Goal: Transaction & Acquisition: Purchase product/service

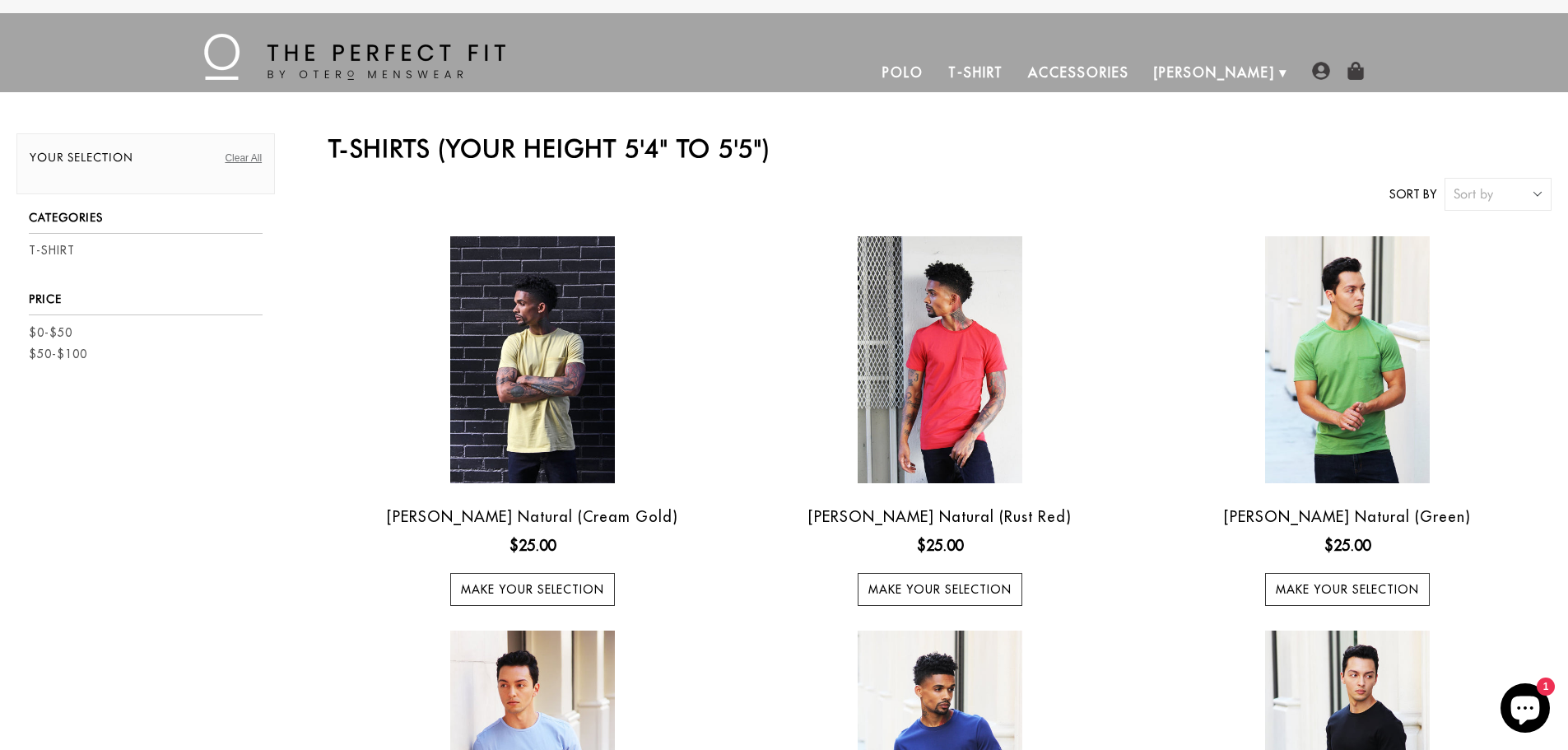
click at [936, 83] on link "Polo" at bounding box center [903, 73] width 66 height 40
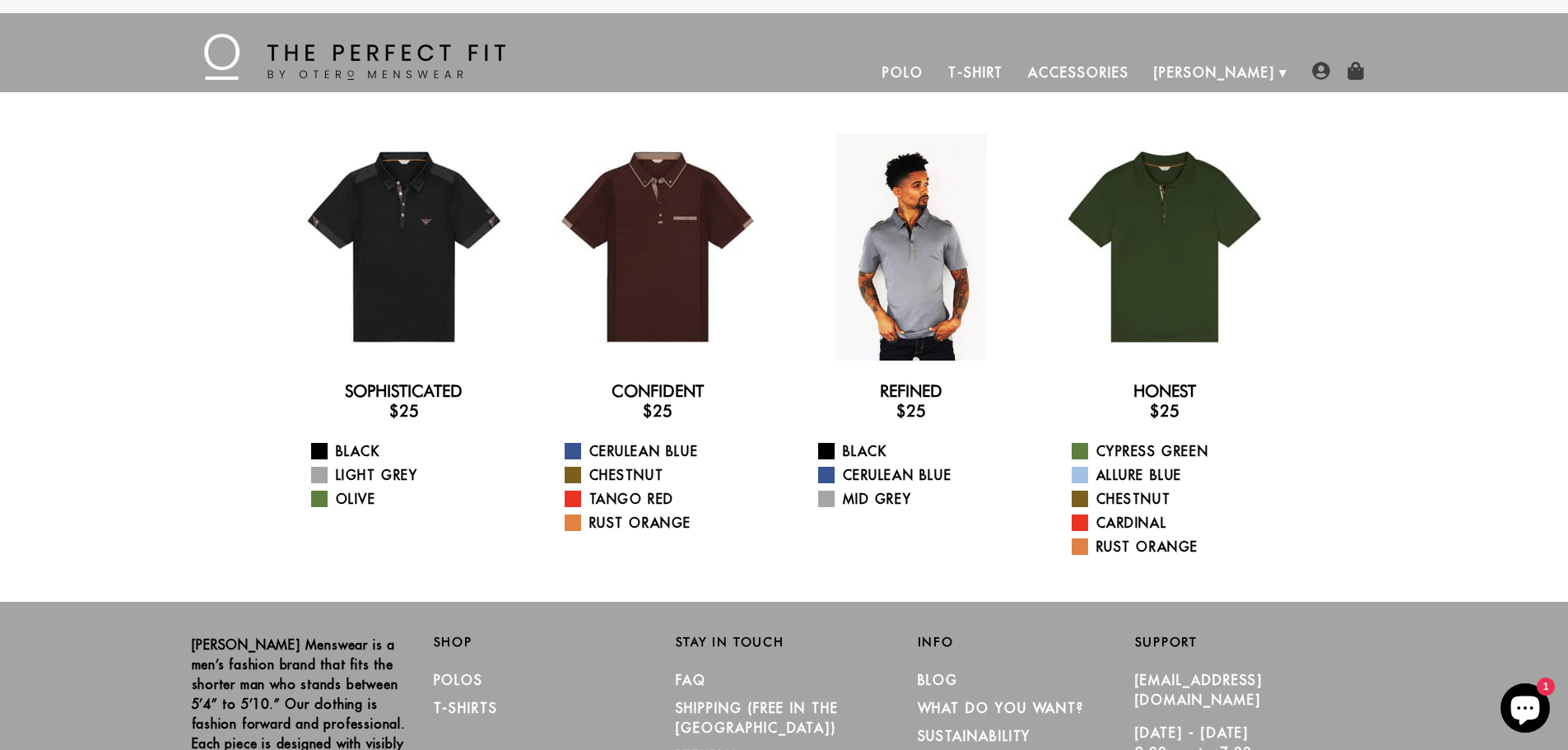
click at [912, 284] on div at bounding box center [912, 247] width 227 height 227
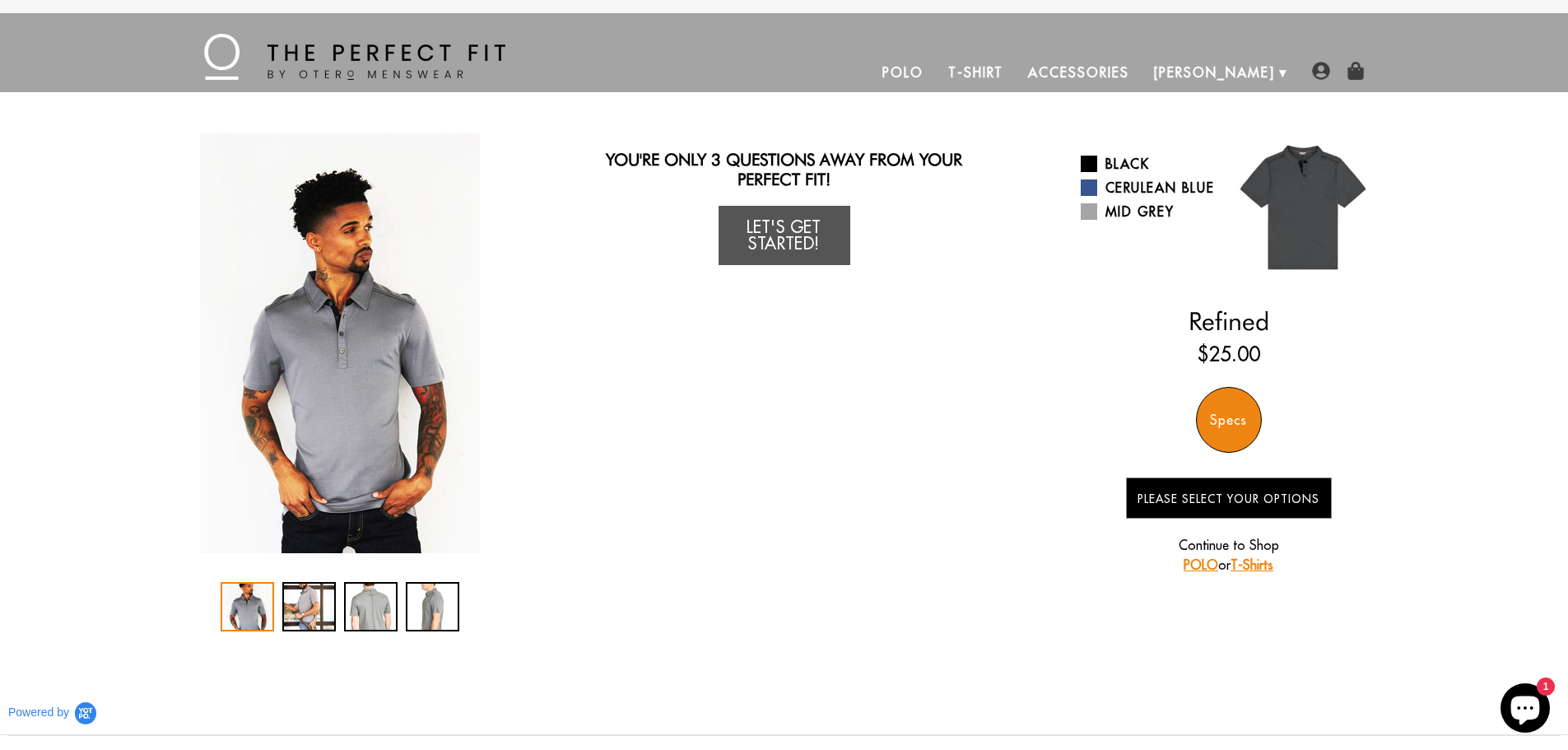
click at [1225, 423] on div "Specs" at bounding box center [1229, 420] width 66 height 66
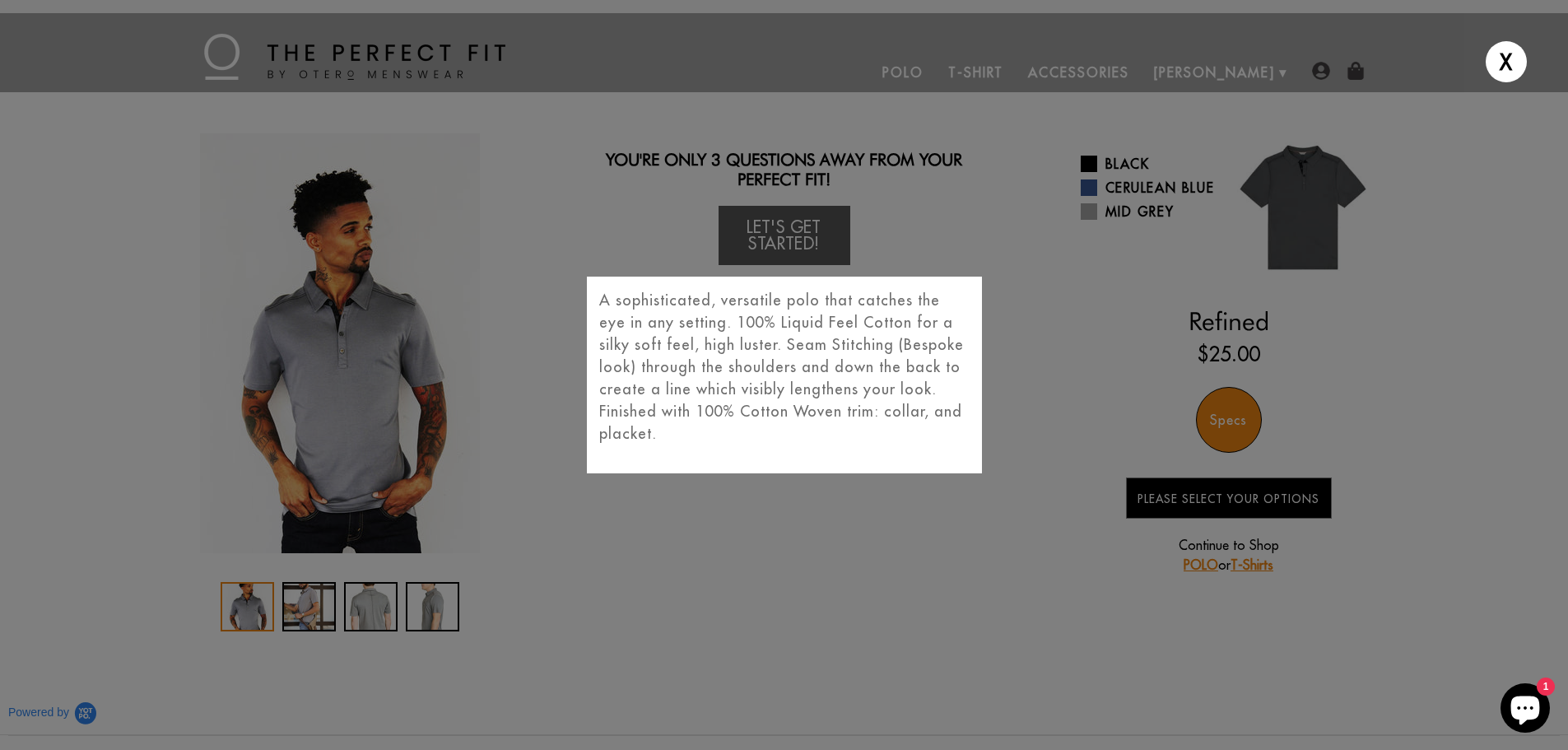
click at [1049, 500] on div "X A sophisticated, versatile polo that catches the eye in any setting. 100% Liq…" at bounding box center [784, 375] width 1568 height 750
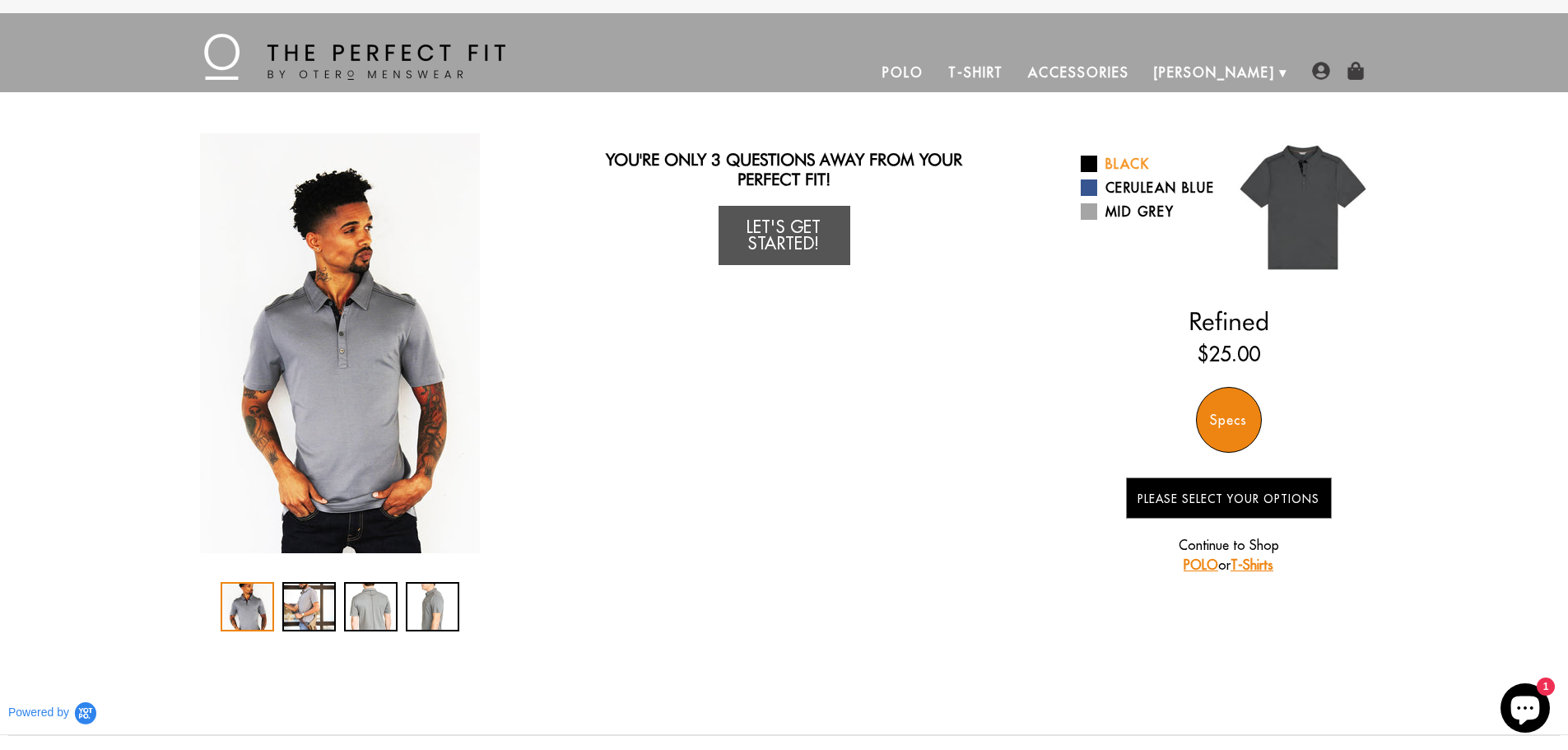
click at [1092, 164] on span at bounding box center [1089, 164] width 17 height 17
